Goal: Information Seeking & Learning: Learn about a topic

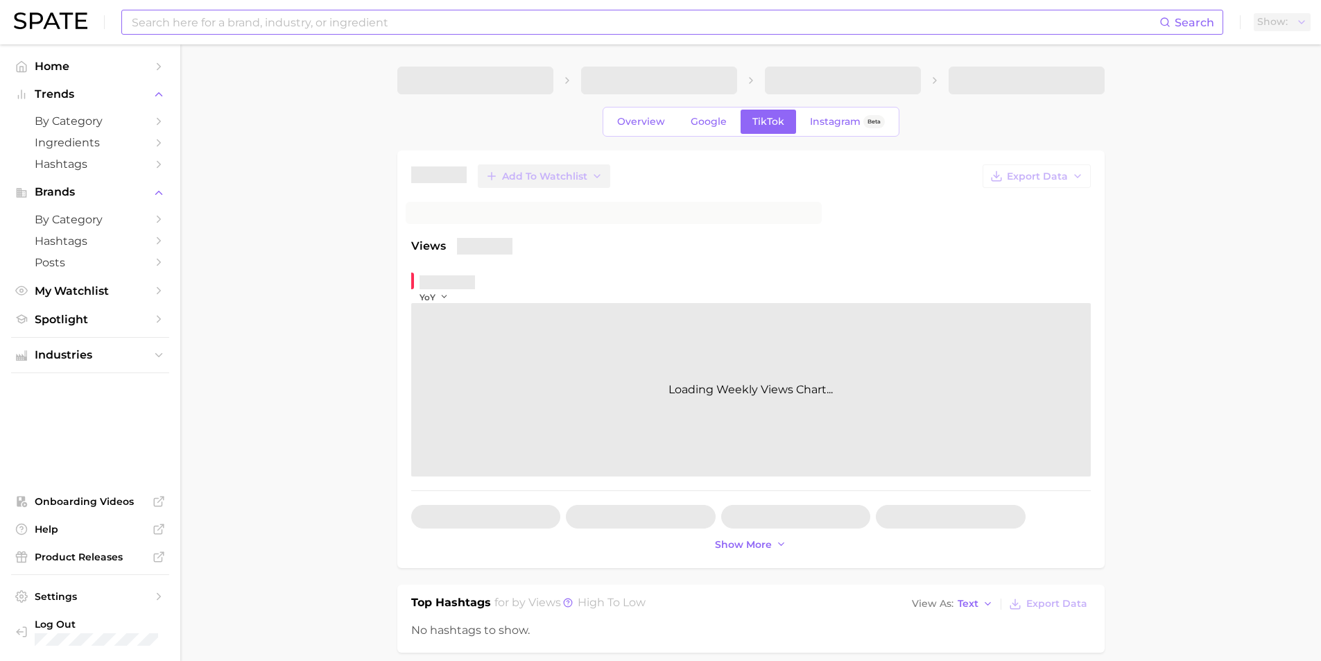
click at [309, 31] on input at bounding box center [644, 22] width 1029 height 24
type input "ㅖ"
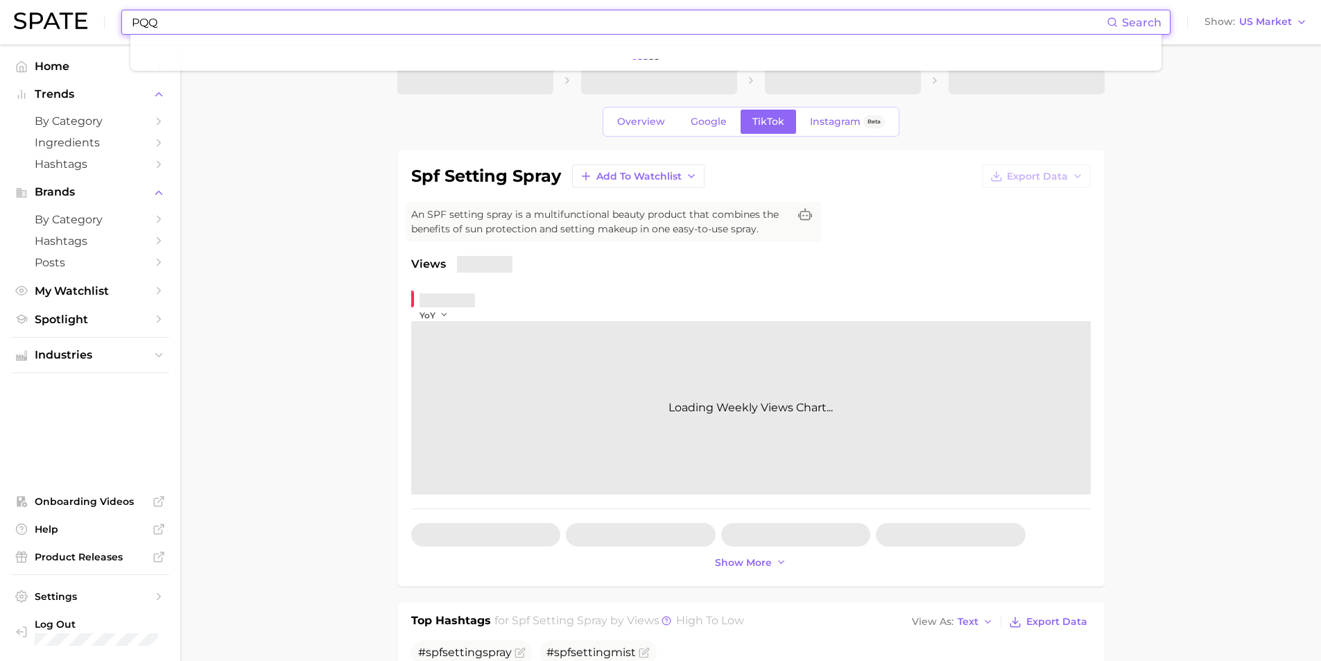
type input "PQQ"
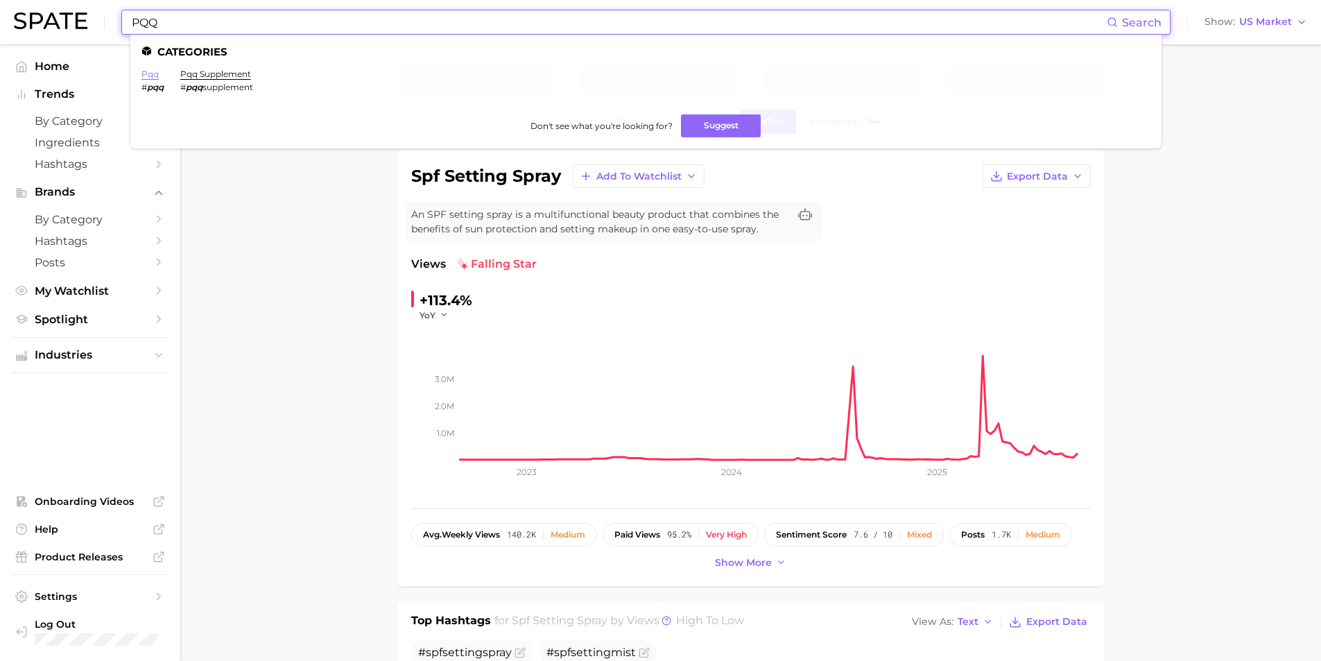
click at [144, 76] on link "pqq" at bounding box center [149, 74] width 17 height 10
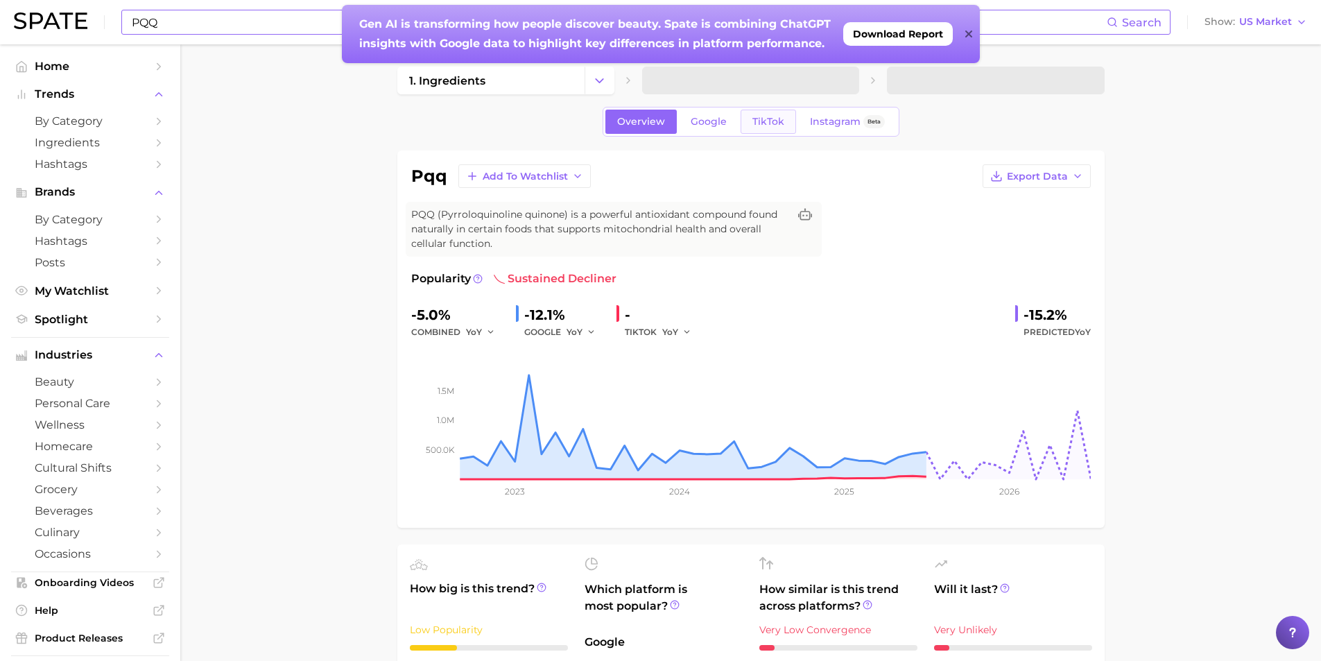
click at [759, 119] on span "TikTok" at bounding box center [768, 122] width 32 height 12
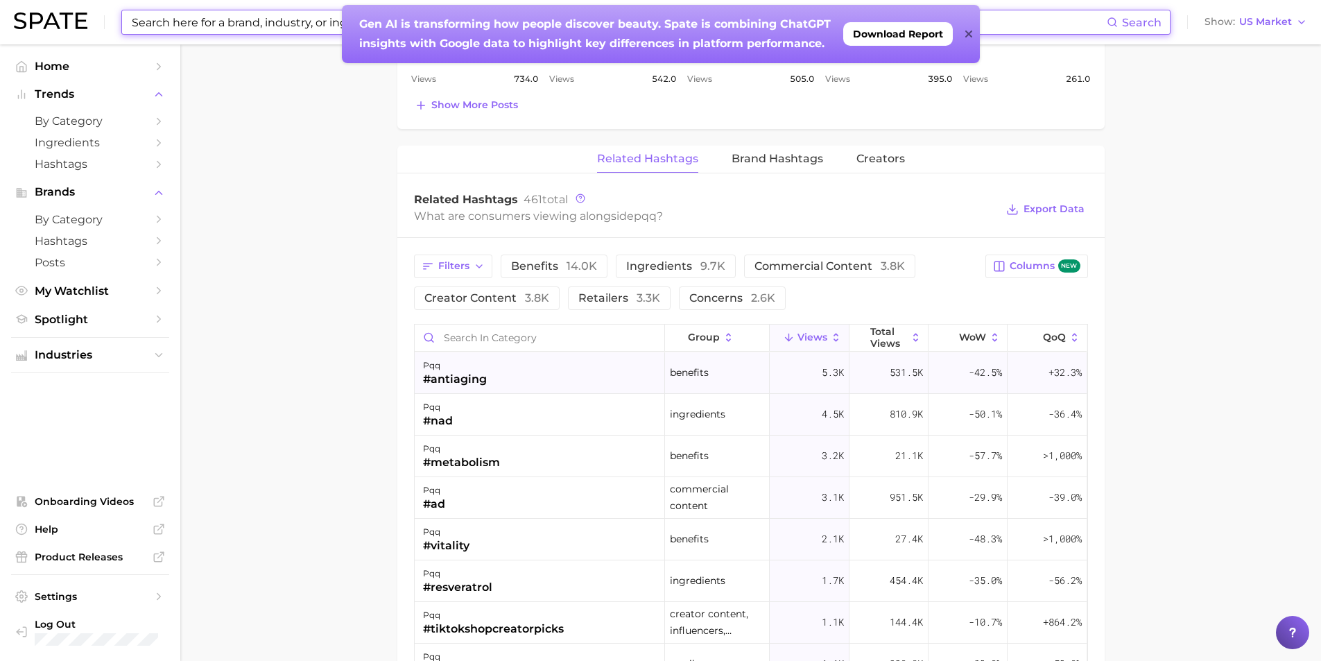
scroll to position [901, 0]
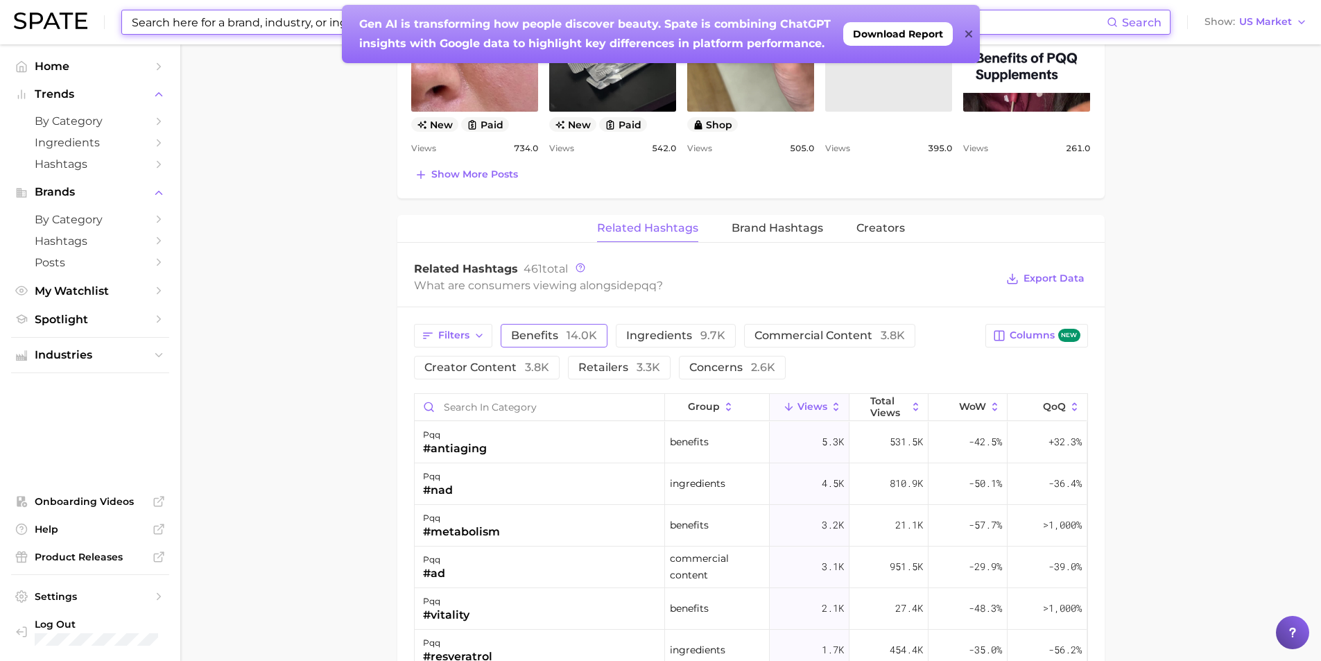
click at [570, 343] on button "benefits 14.0k" at bounding box center [554, 336] width 107 height 24
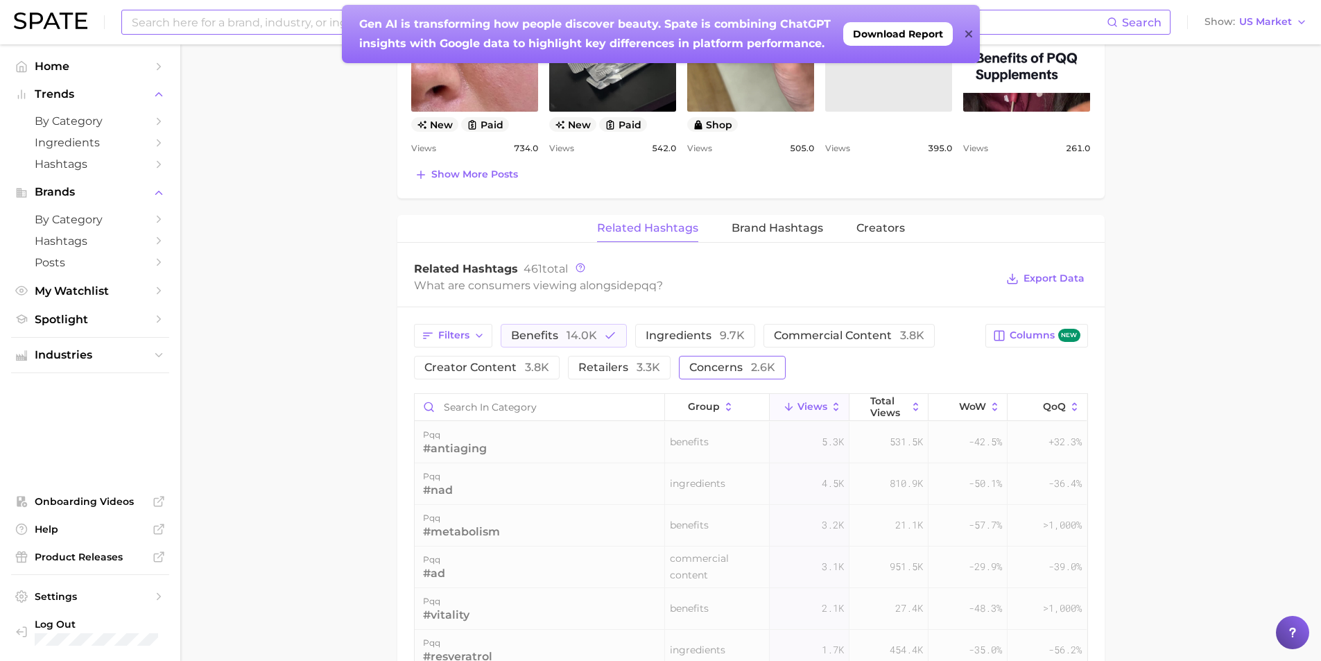
click at [728, 370] on span "concerns 2.6k" at bounding box center [732, 367] width 86 height 11
click at [910, 403] on icon at bounding box center [916, 407] width 12 height 12
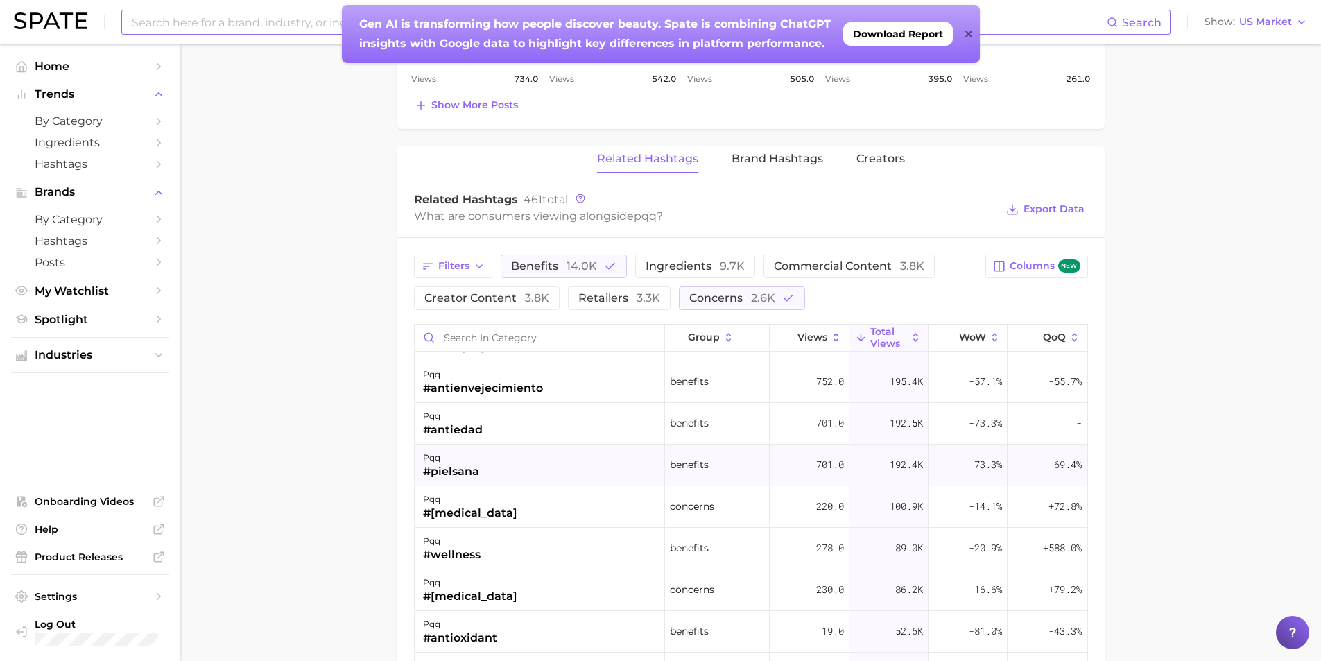
scroll to position [0, 0]
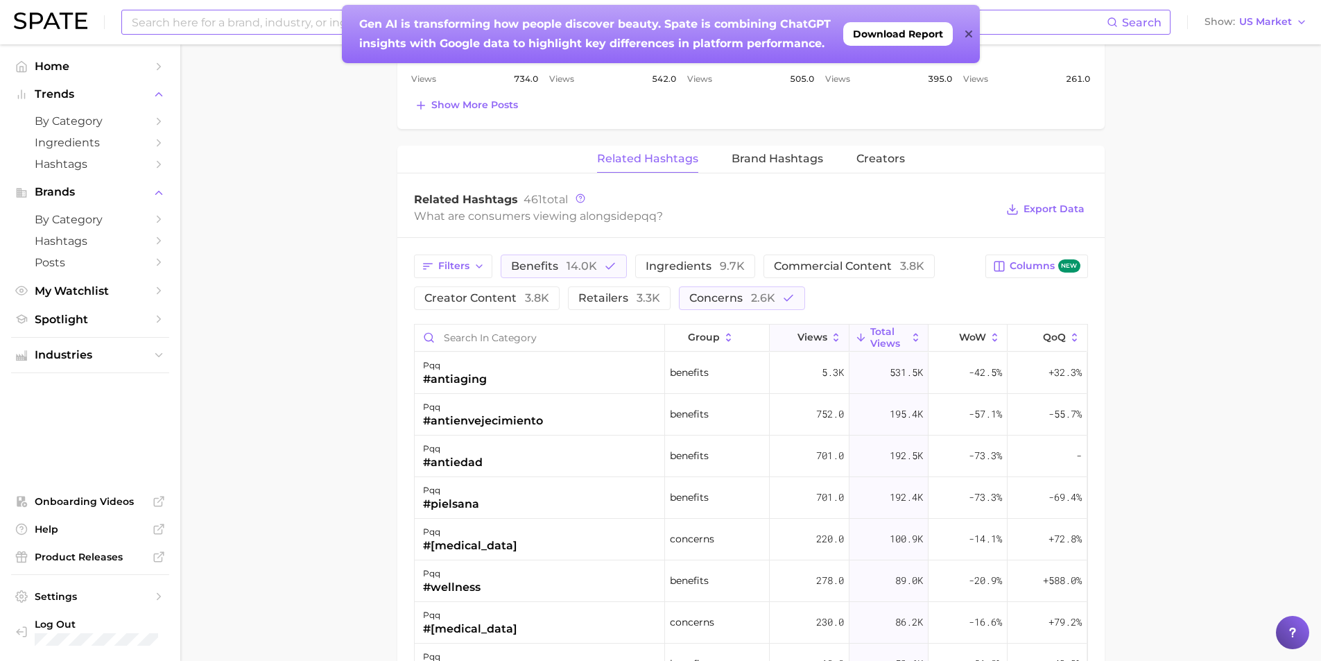
click at [808, 339] on span "Views" at bounding box center [812, 336] width 30 height 11
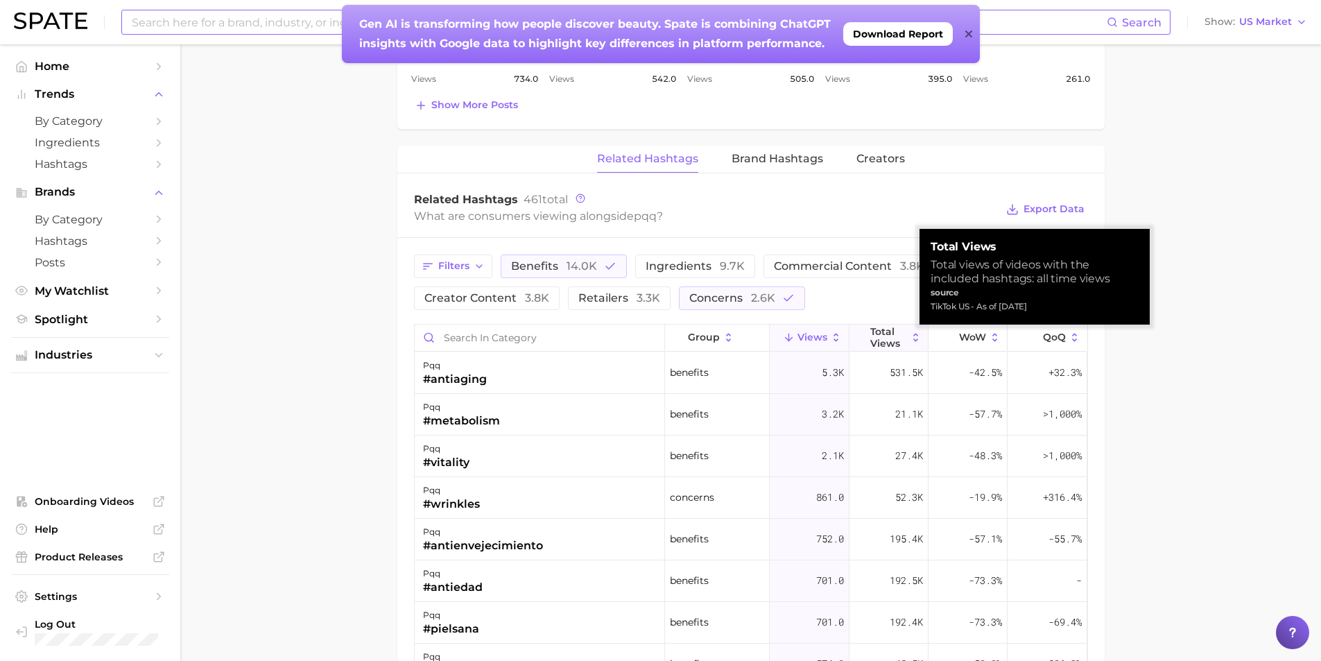
click at [882, 338] on span "Total Views" at bounding box center [888, 337] width 37 height 22
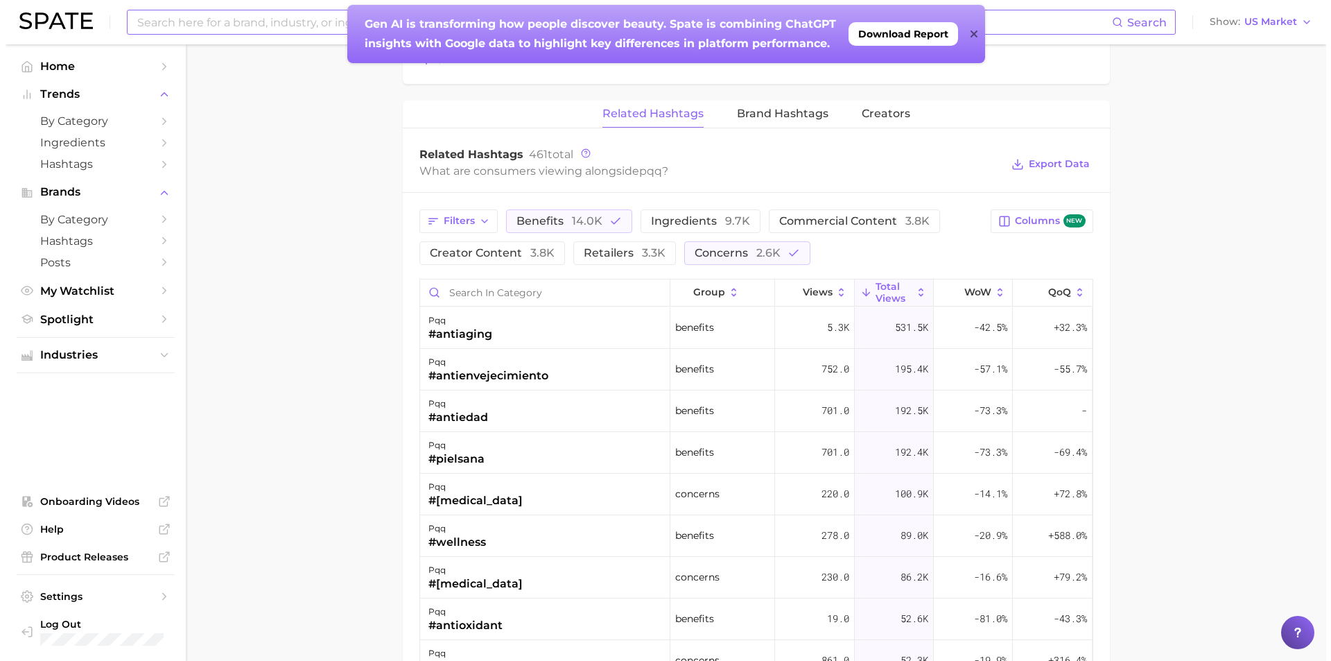
scroll to position [1040, 0]
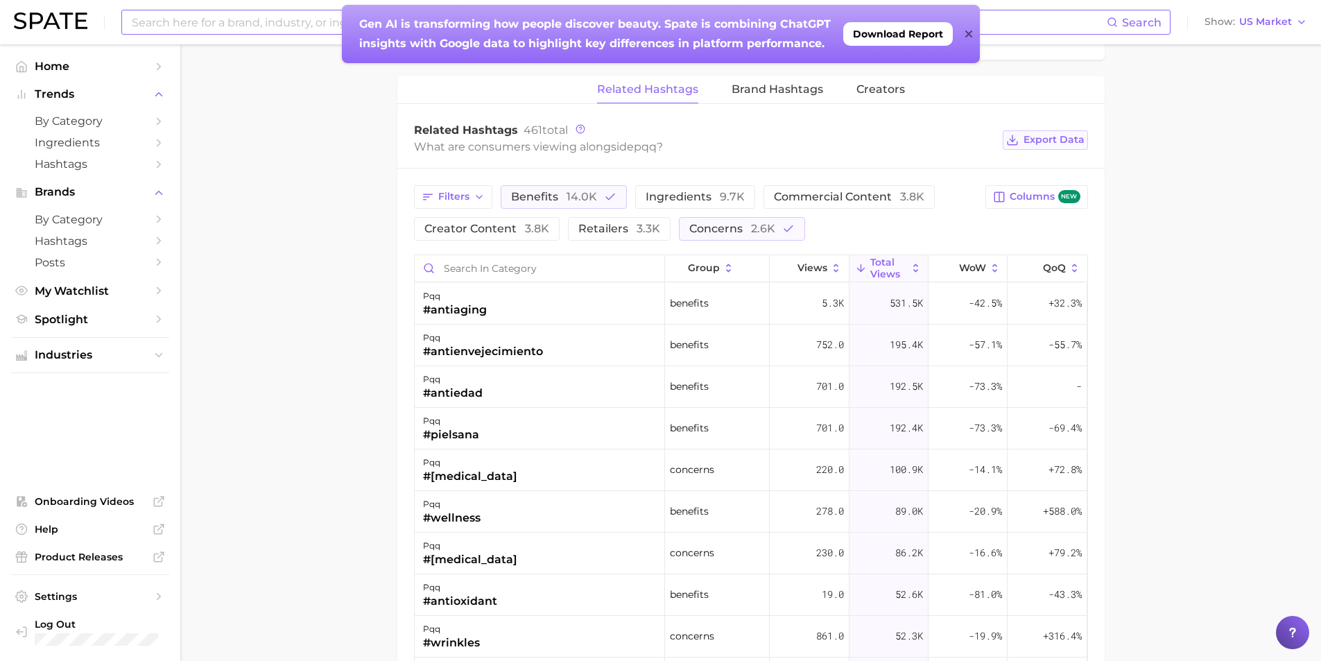
click at [1070, 137] on span "Export Data" at bounding box center [1053, 140] width 61 height 12
click at [465, 434] on div "#pielsana" at bounding box center [451, 434] width 56 height 17
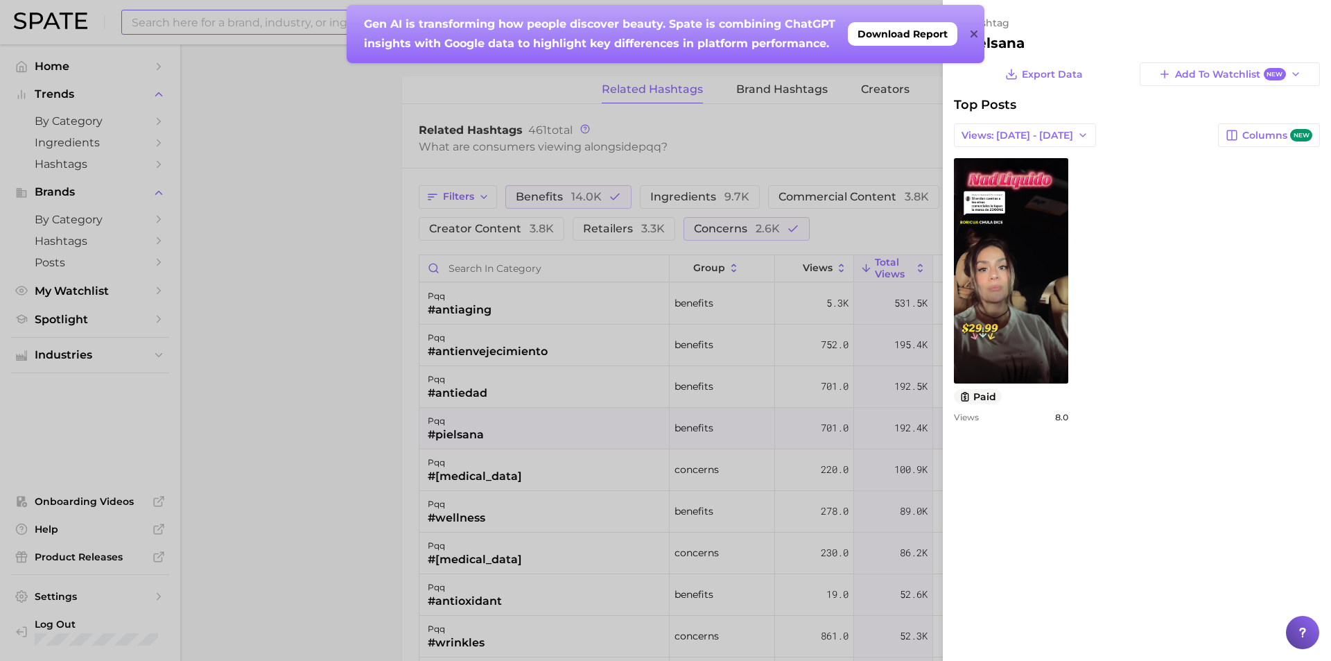
scroll to position [0, 0]
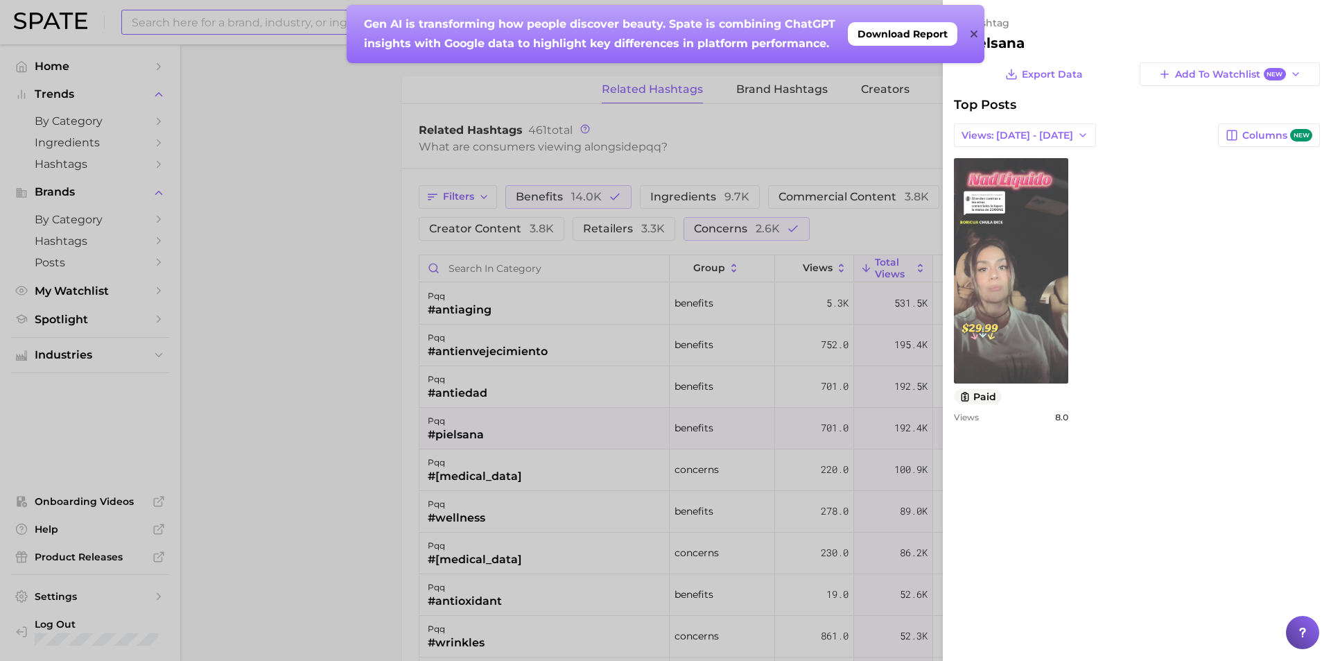
click at [1016, 351] on link "view post on TikTok" at bounding box center [1011, 270] width 114 height 225
